Goal: Task Accomplishment & Management: Use online tool/utility

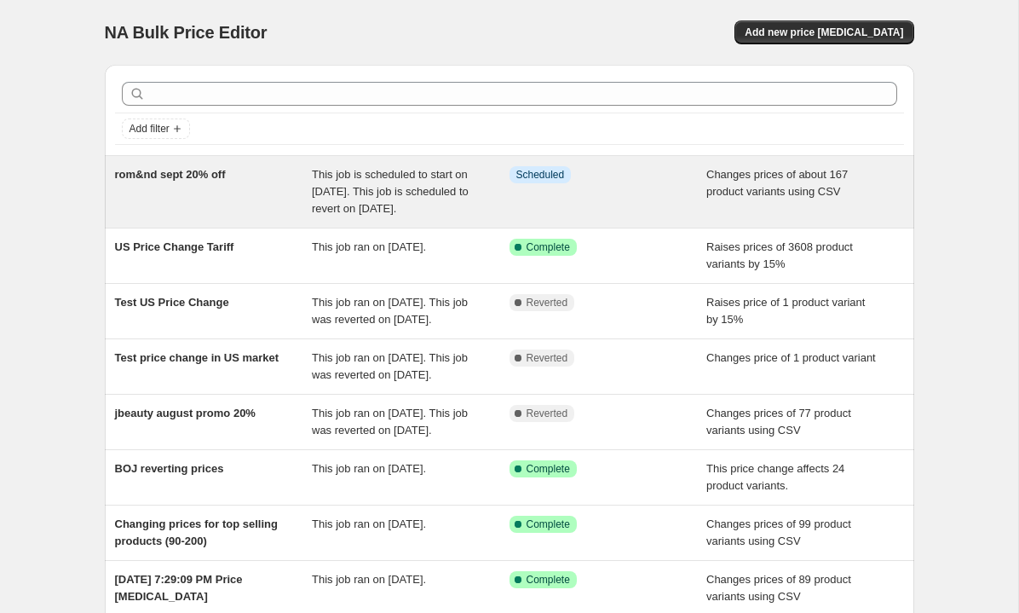
click at [214, 175] on span "rom&nd sept 20% off" at bounding box center [170, 174] width 111 height 13
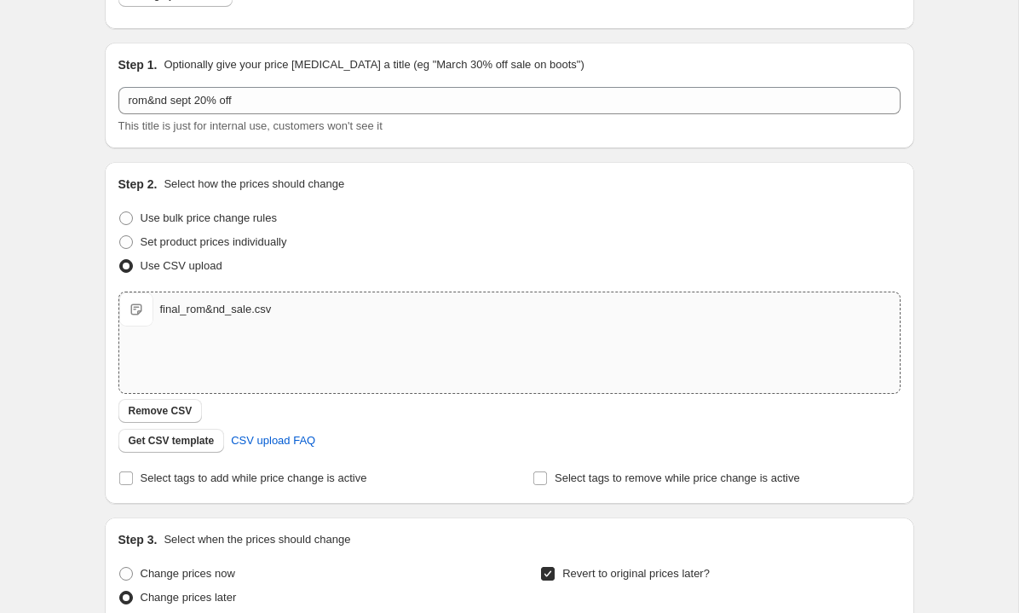
scroll to position [241, 0]
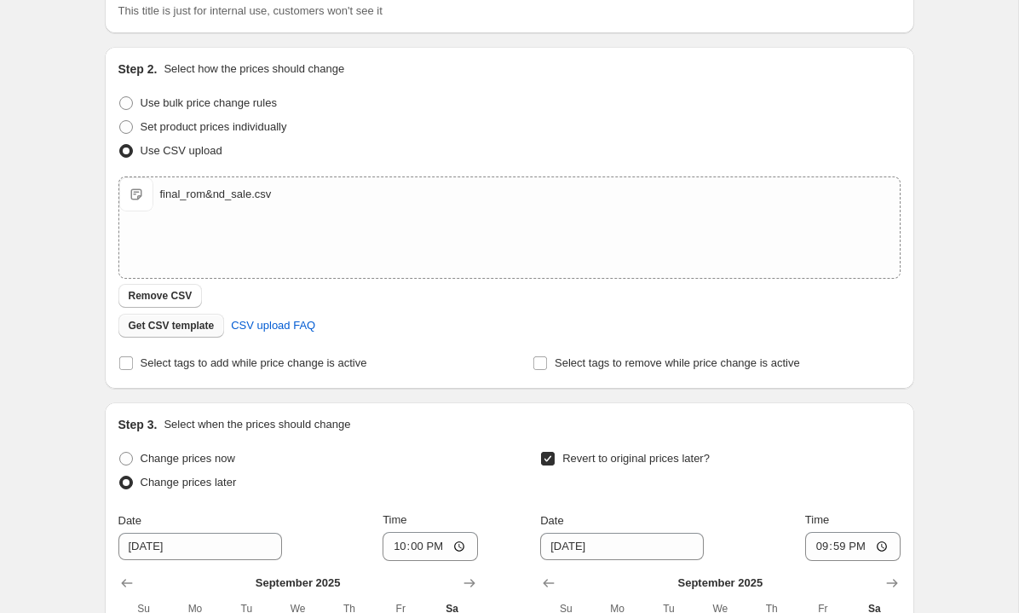
click at [190, 327] on span "Get CSV template" at bounding box center [172, 326] width 86 height 14
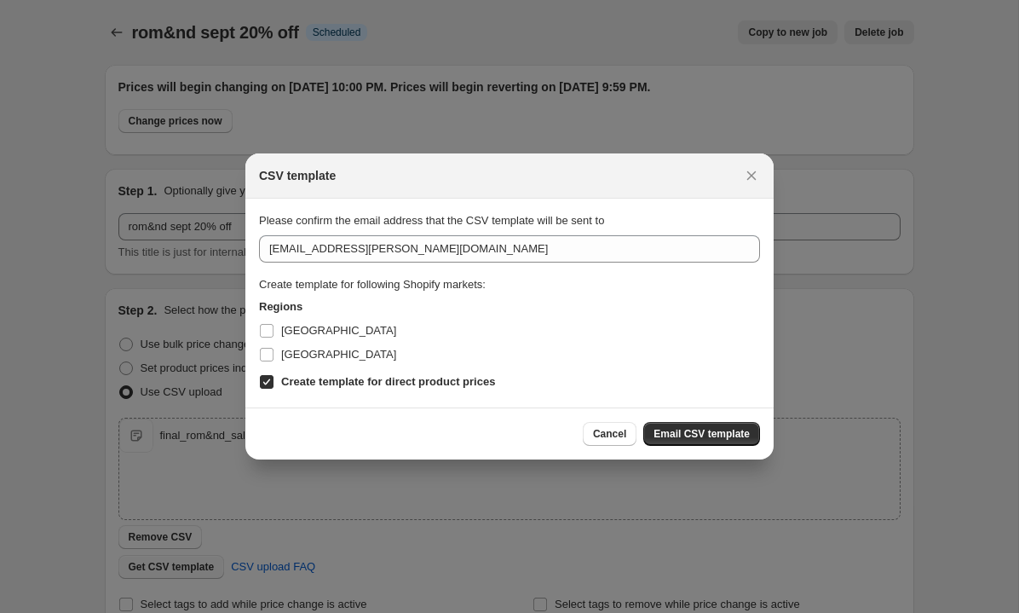
scroll to position [0, 0]
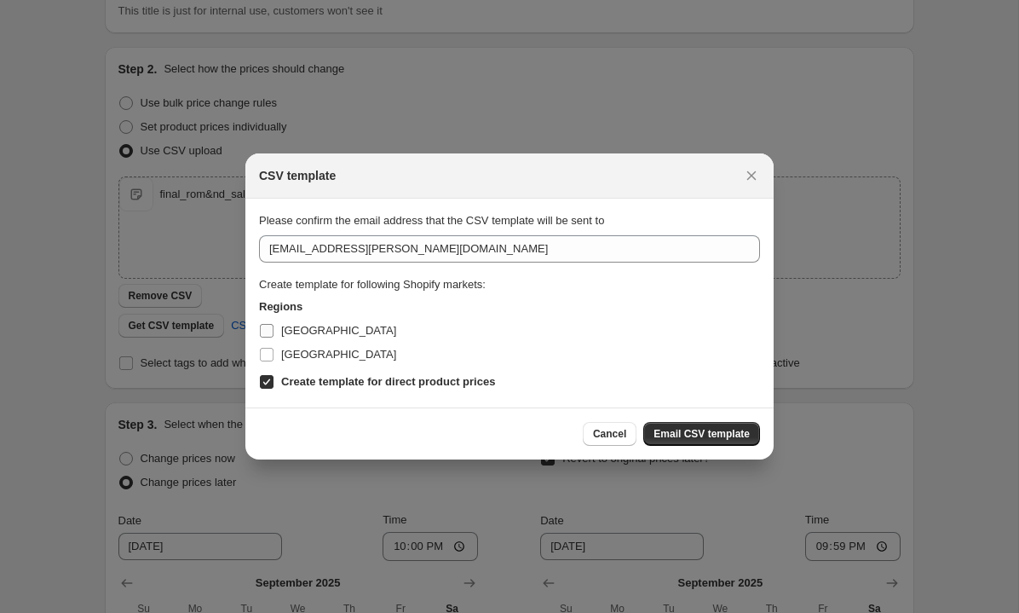
click at [279, 331] on label "[GEOGRAPHIC_DATA]" at bounding box center [327, 331] width 137 height 24
click at [273, 331] on input "[GEOGRAPHIC_DATA]" at bounding box center [267, 331] width 14 height 14
click at [269, 324] on input "[GEOGRAPHIC_DATA]" at bounding box center [267, 331] width 14 height 14
click at [268, 324] on input "[GEOGRAPHIC_DATA]" at bounding box center [267, 331] width 14 height 14
checkbox input "true"
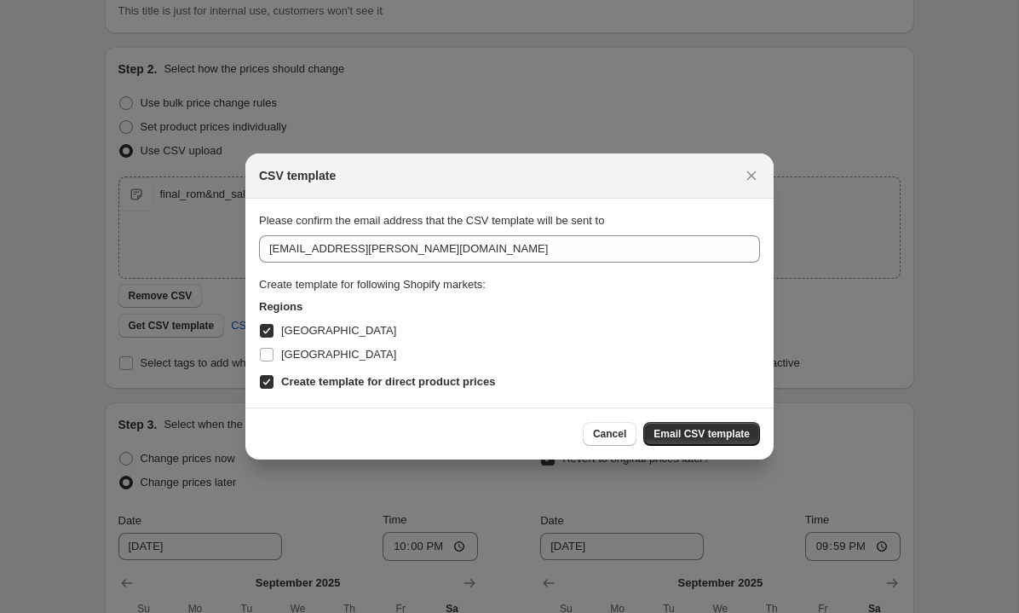
click at [400, 233] on div "Please confirm the email address that the CSV template will be sent to admin@ki…" at bounding box center [509, 302] width 501 height 181
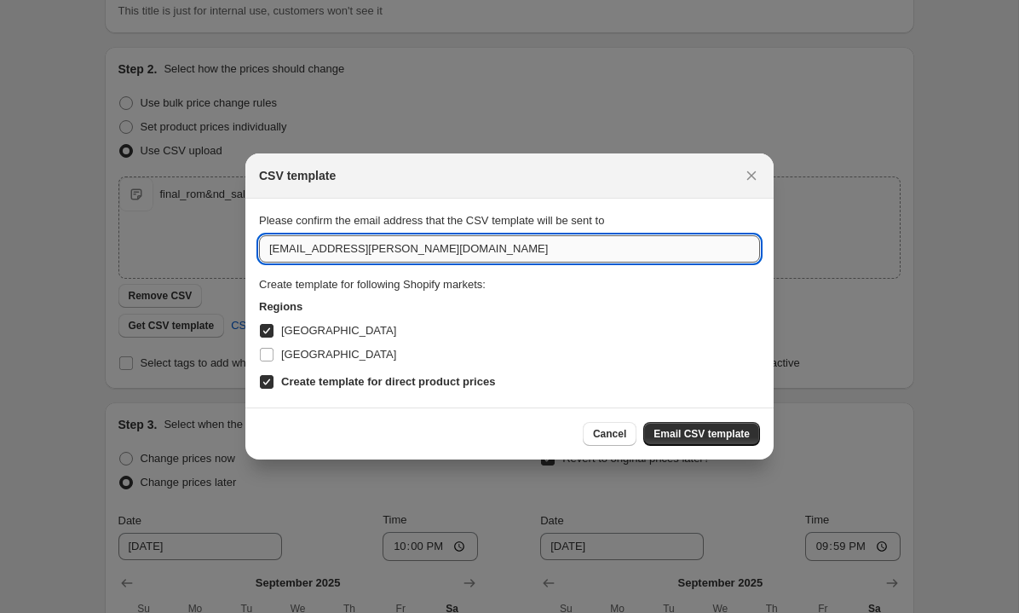
click at [296, 250] on input "[EMAIL_ADDRESS][PERSON_NAME][DOMAIN_NAME]" at bounding box center [509, 248] width 501 height 27
type input "[EMAIL_ADDRESS][PERSON_NAME][DOMAIN_NAME]"
click at [385, 385] on b "Create template for direct product prices" at bounding box center [388, 381] width 214 height 13
click at [273, 385] on input "Create template for direct product prices" at bounding box center [267, 382] width 14 height 14
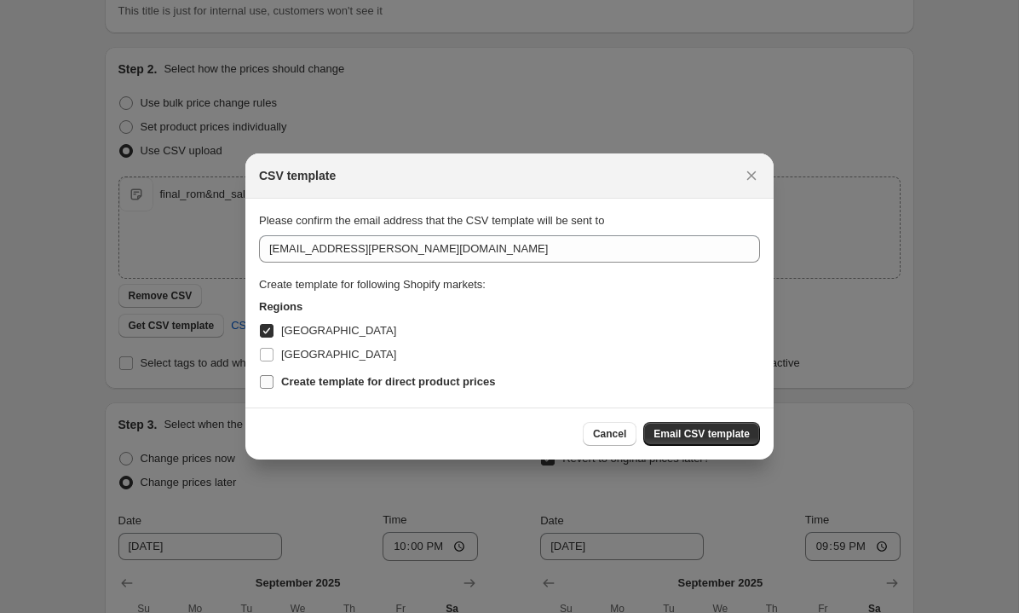
click at [385, 385] on b "Create template for direct product prices" at bounding box center [388, 381] width 214 height 13
click at [273, 385] on input "Create template for direct product prices" at bounding box center [267, 382] width 14 height 14
checkbox input "true"
click at [260, 330] on input "[GEOGRAPHIC_DATA]" at bounding box center [267, 331] width 14 height 14
checkbox input "false"
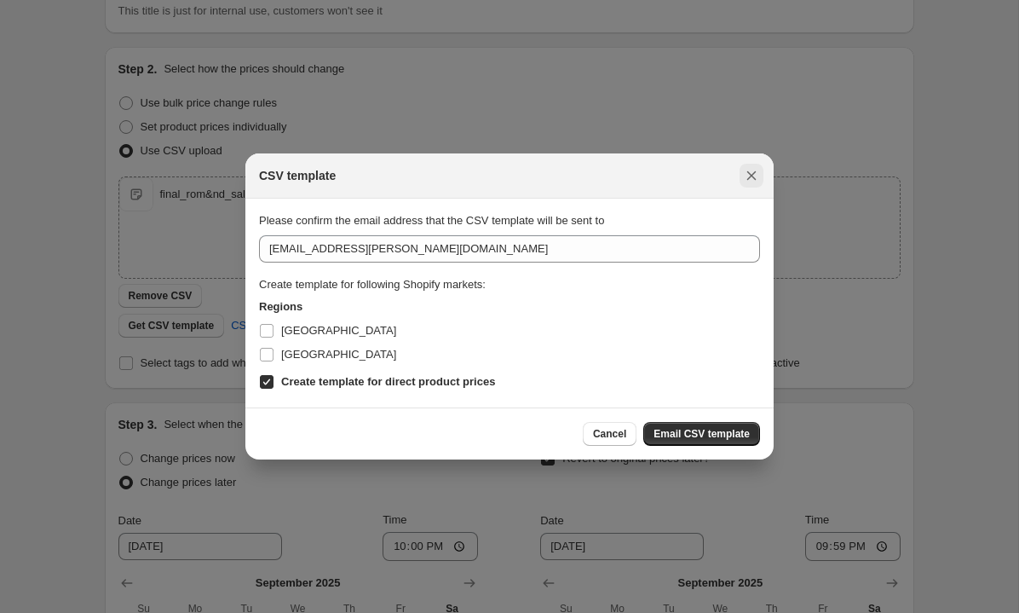
click at [757, 173] on icon "Close" at bounding box center [751, 175] width 17 height 17
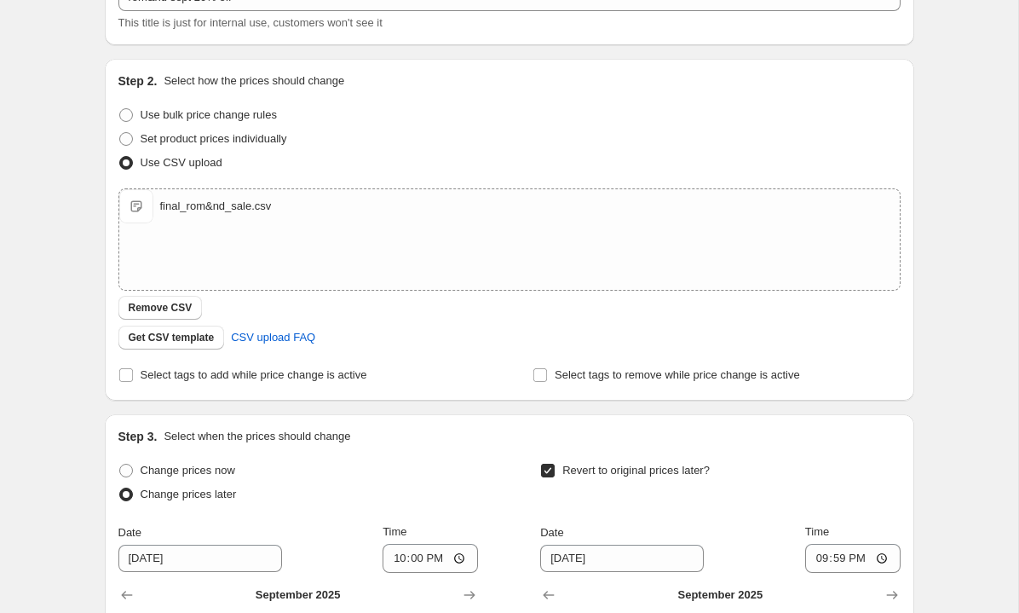
scroll to position [227, 0]
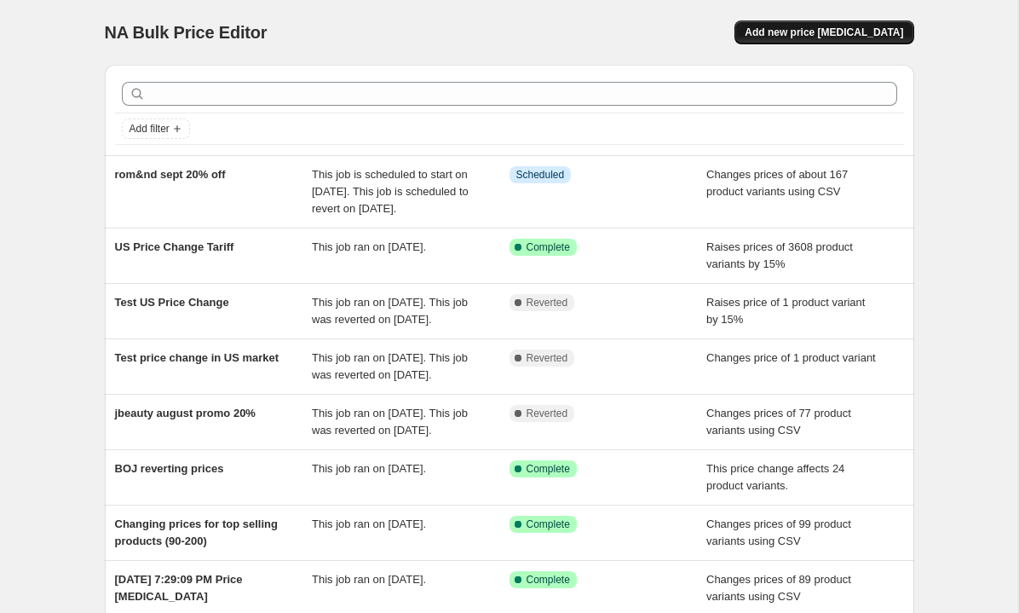
click at [788, 39] on button "Add new price [MEDICAL_DATA]" at bounding box center [823, 32] width 179 height 24
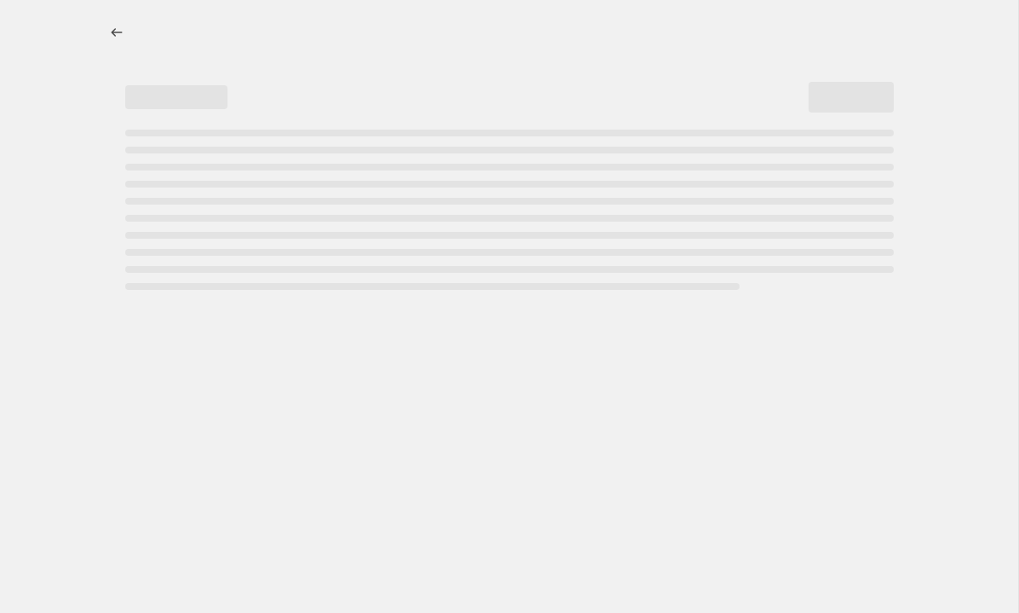
select select "percentage"
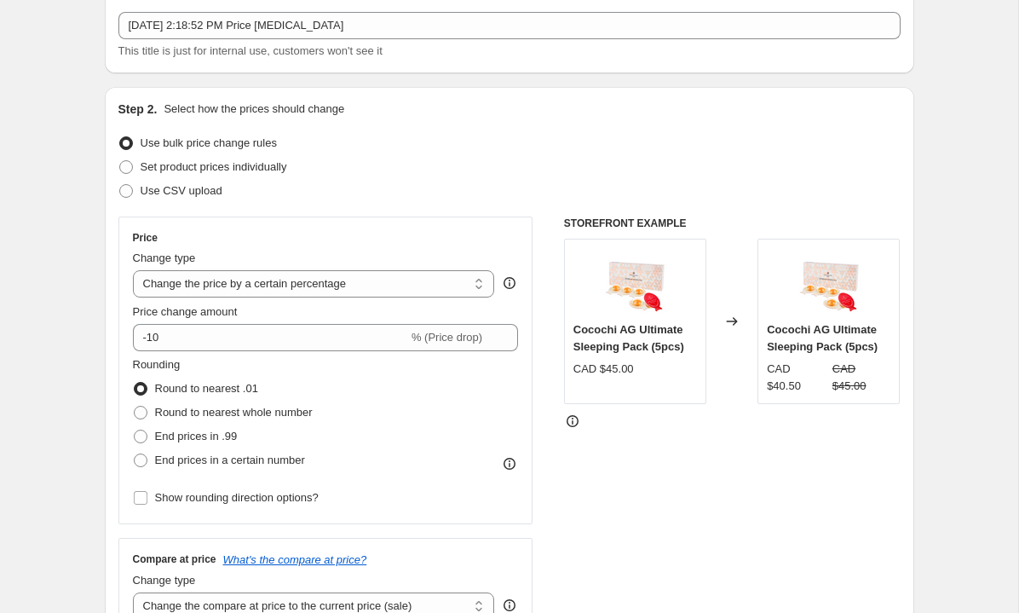
scroll to position [233, 0]
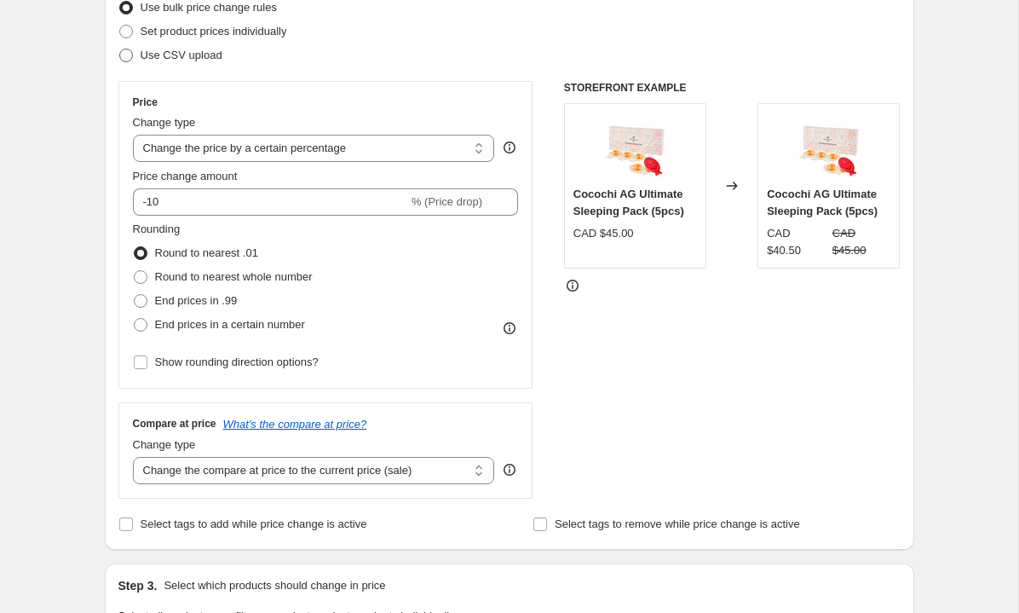
click at [128, 62] on span at bounding box center [125, 55] width 15 height 15
click at [120, 49] on input "Use CSV upload" at bounding box center [119, 49] width 1 height 1
radio input "true"
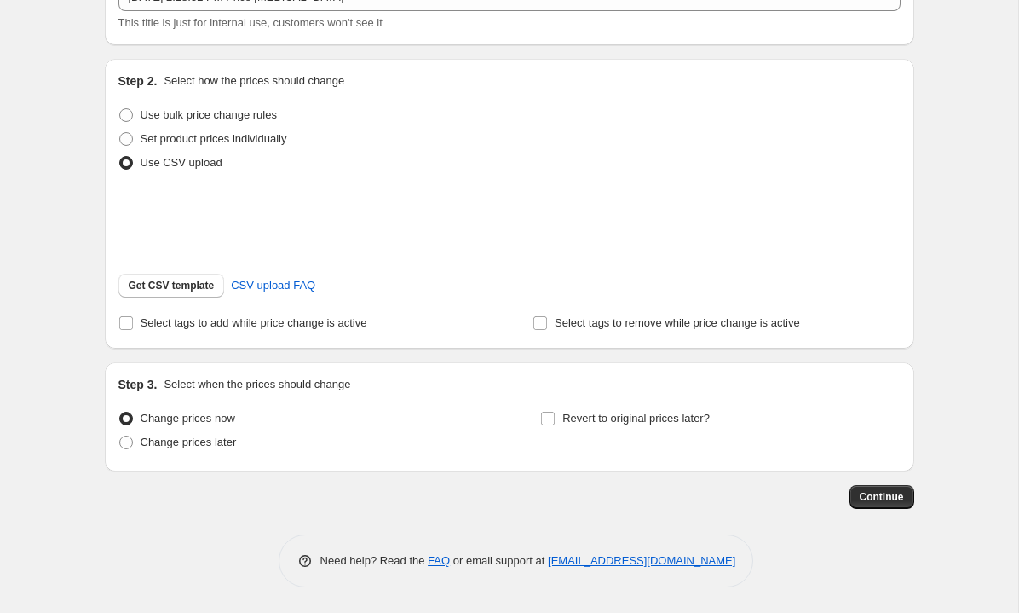
scroll to position [147, 0]
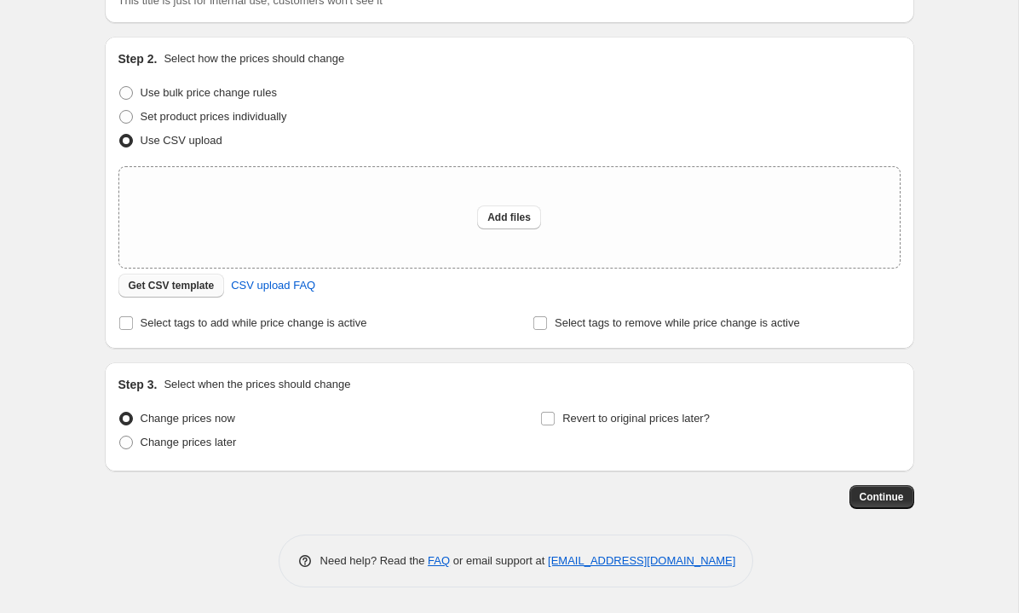
click at [136, 285] on span "Get CSV template" at bounding box center [172, 286] width 86 height 14
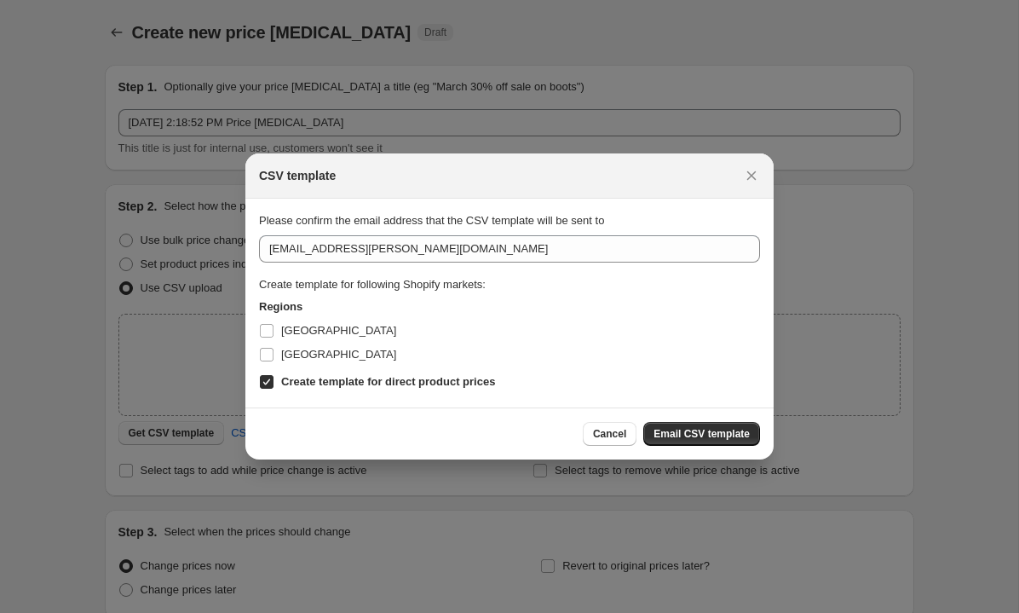
scroll to position [0, 0]
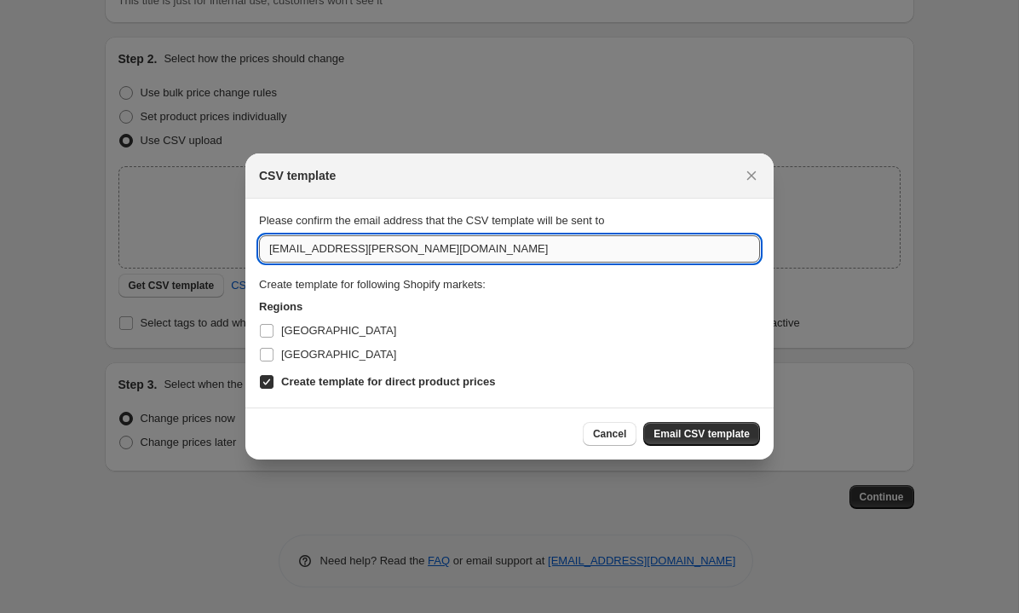
click at [287, 247] on input "[EMAIL_ADDRESS][PERSON_NAME][DOMAIN_NAME]" at bounding box center [509, 248] width 501 height 27
type input "[EMAIL_ADDRESS][PERSON_NAME][DOMAIN_NAME]"
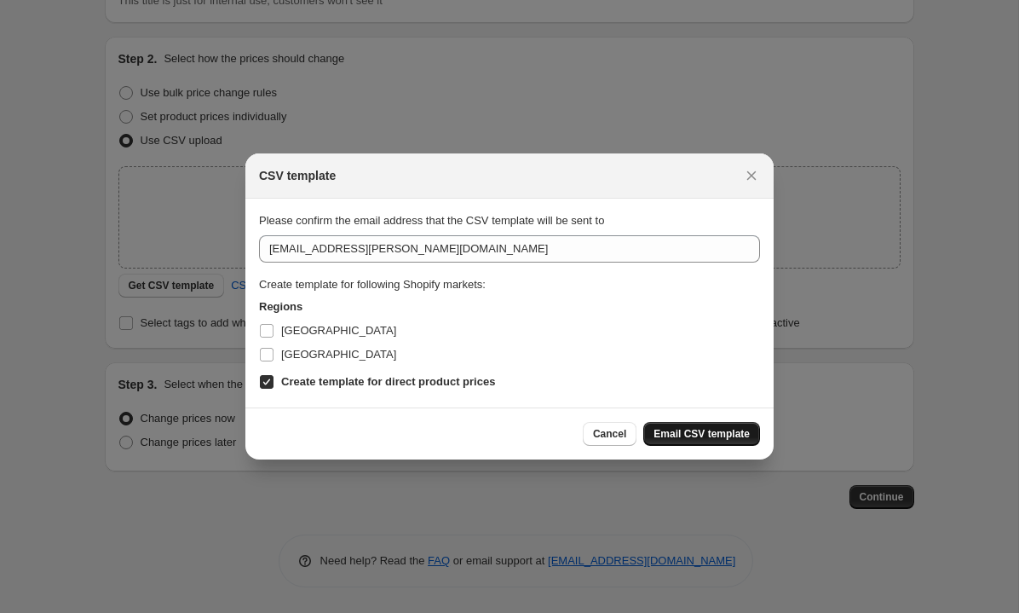
click at [703, 442] on button "Email CSV template" at bounding box center [701, 434] width 117 height 24
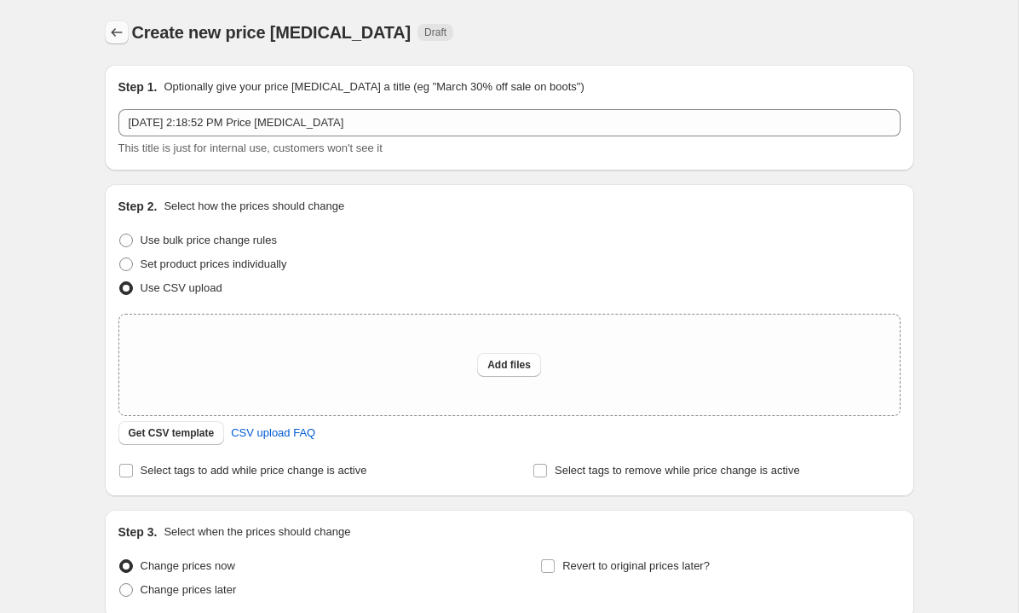
click at [118, 37] on icon "Price change jobs" at bounding box center [116, 32] width 17 height 17
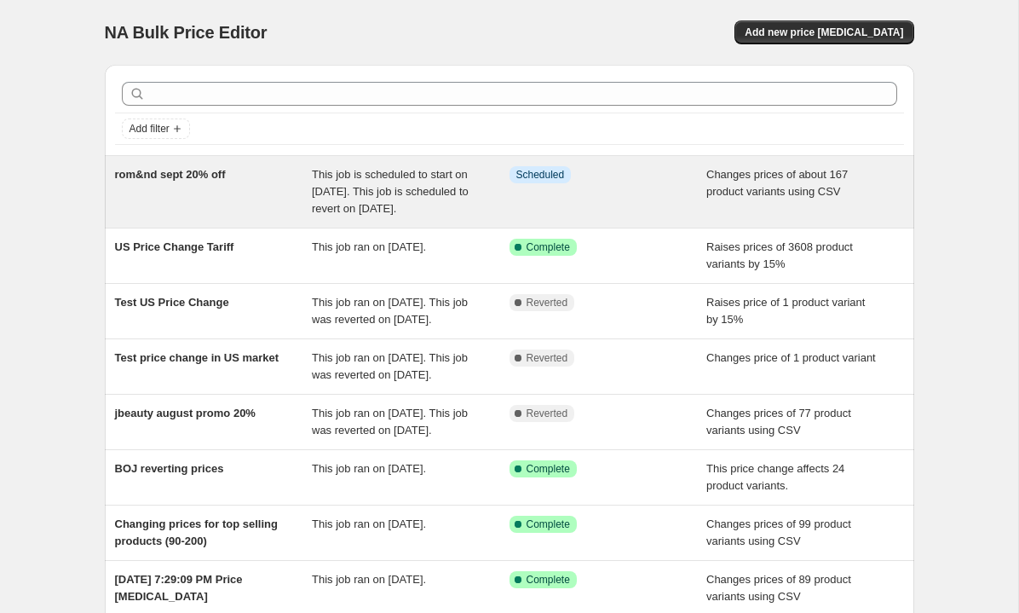
click at [194, 172] on span "rom&nd sept 20% off" at bounding box center [170, 174] width 111 height 13
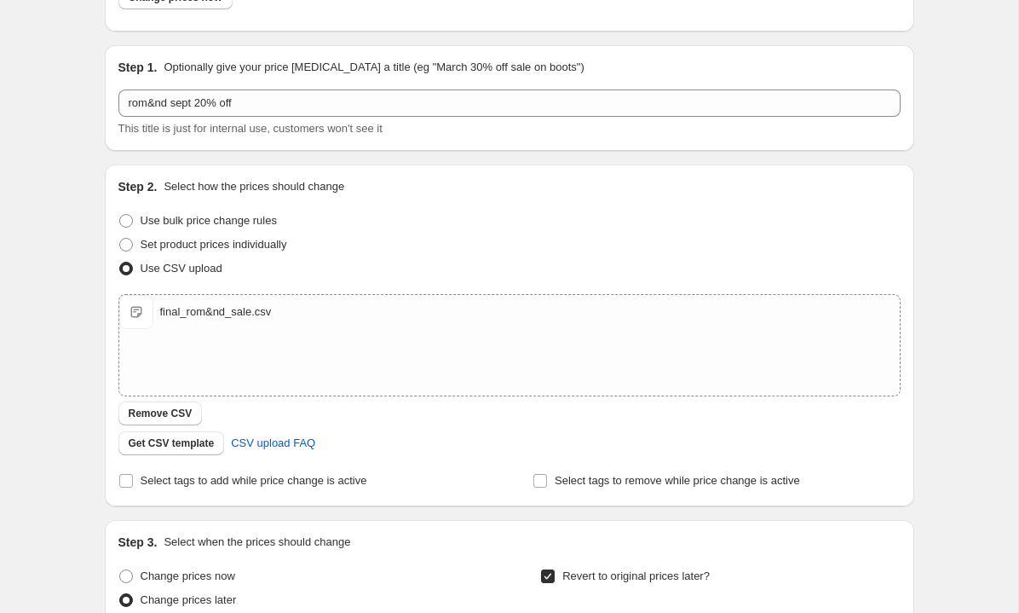
scroll to position [172, 0]
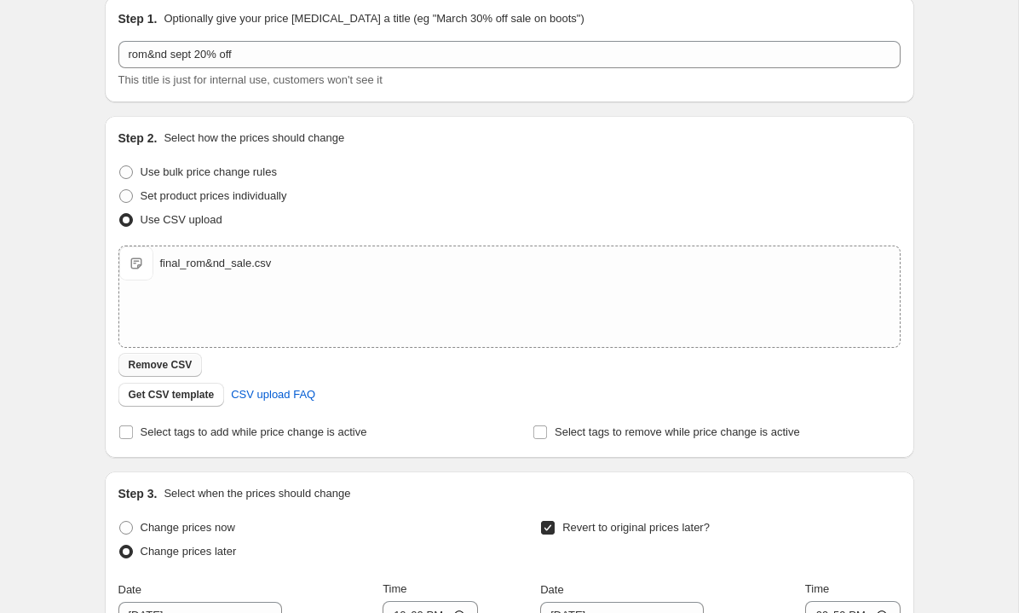
click at [189, 369] on span "Remove CSV" at bounding box center [161, 365] width 64 height 14
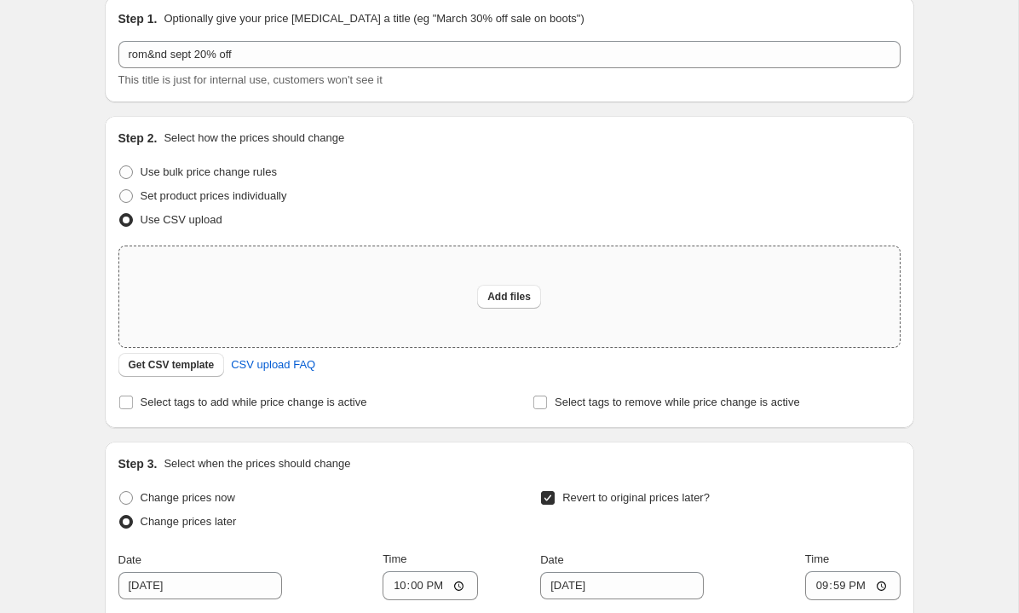
click at [472, 296] on div "Add files" at bounding box center [509, 296] width 780 height 101
type input "C:\fakepath\final_rom&nd_sale.csv"
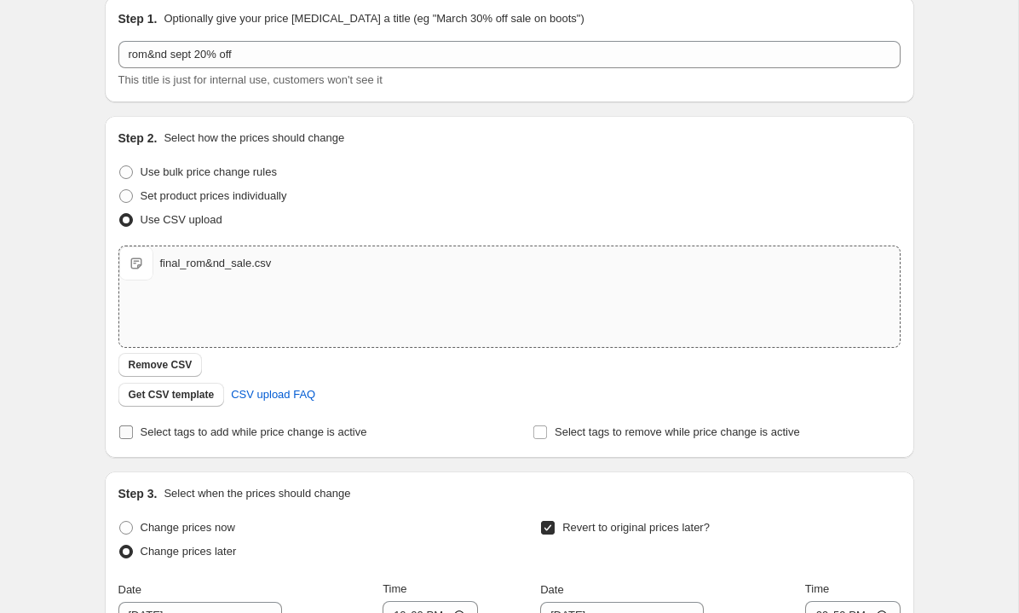
scroll to position [572, 0]
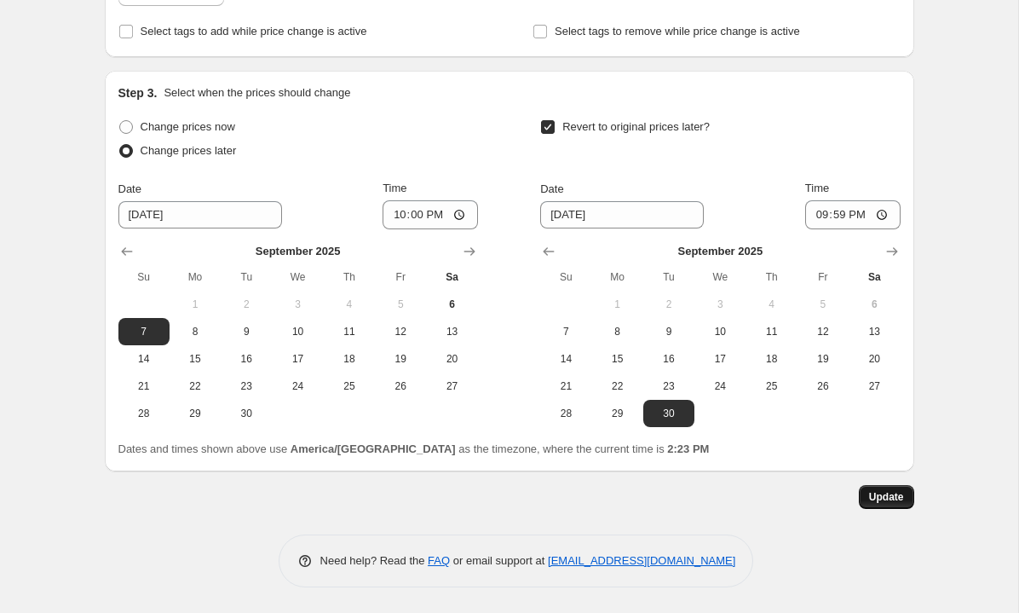
click at [874, 492] on span "Update" at bounding box center [886, 497] width 35 height 14
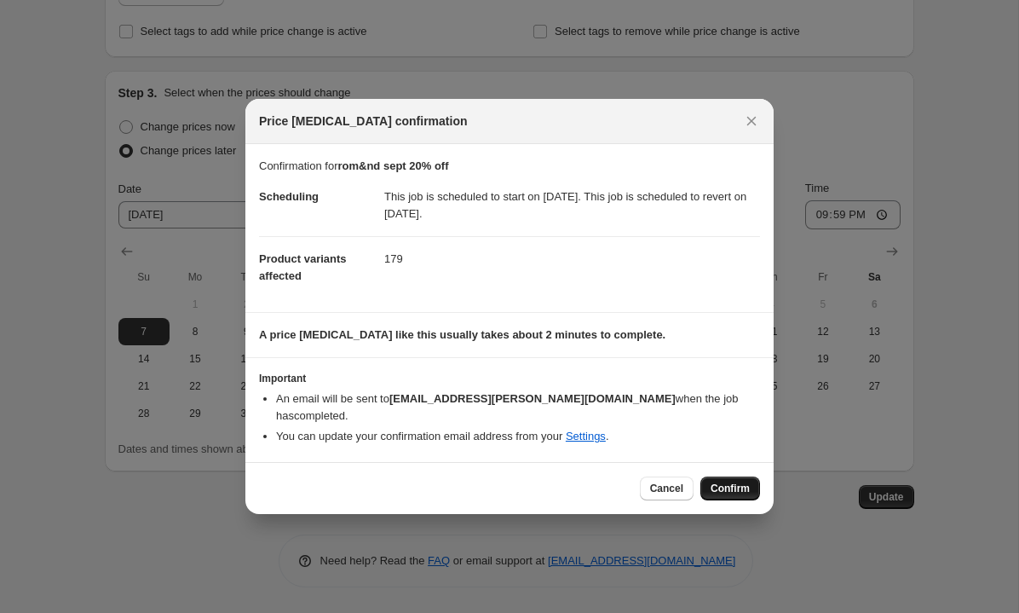
click at [707, 476] on button "Confirm" at bounding box center [730, 488] width 60 height 24
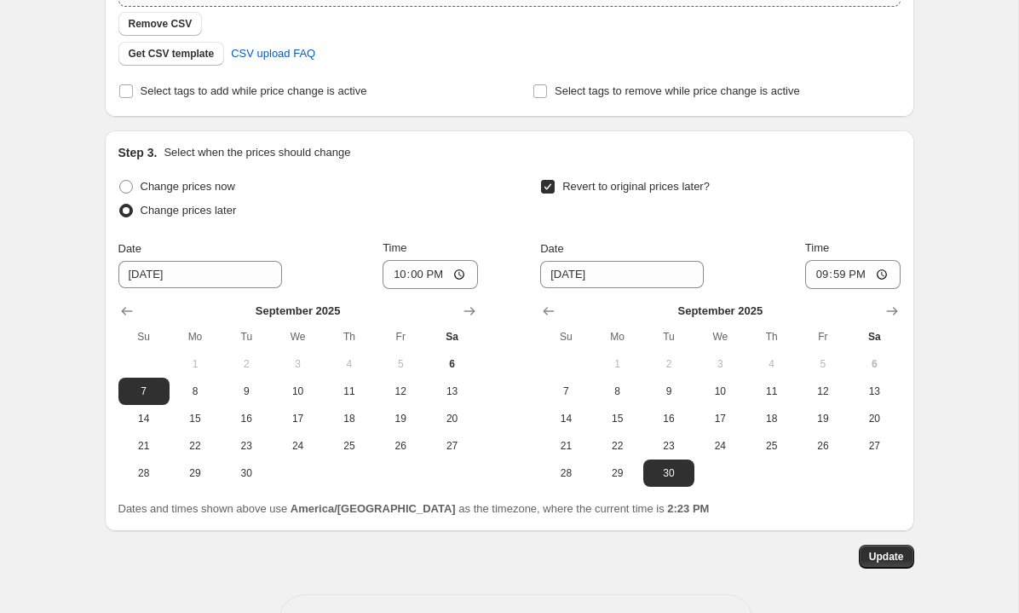
scroll to position [0, 0]
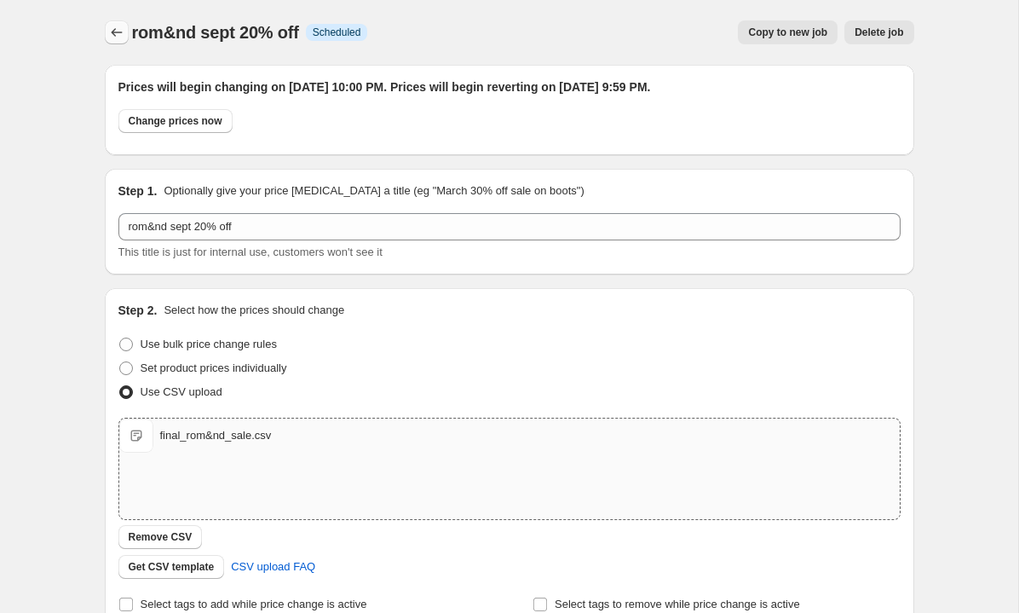
click at [112, 32] on icon "Price change jobs" at bounding box center [116, 32] width 11 height 9
